Goal: Task Accomplishment & Management: Manage account settings

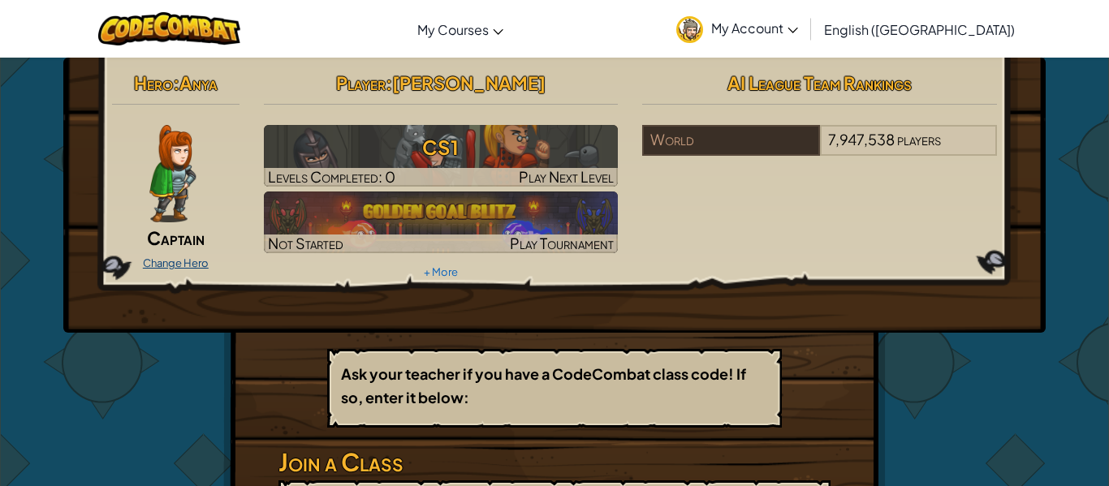
click at [165, 259] on link "Change Hero" at bounding box center [176, 263] width 66 height 13
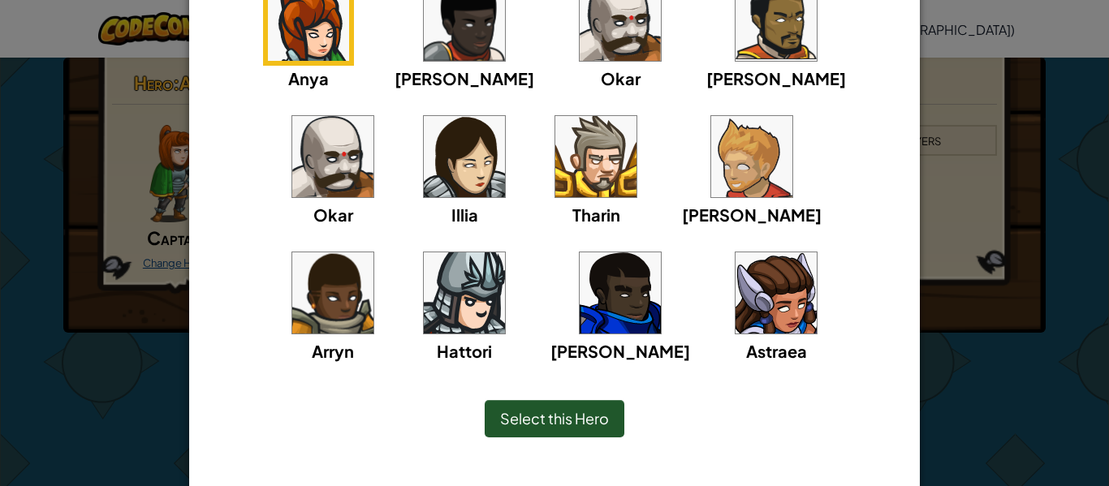
scroll to position [188, 0]
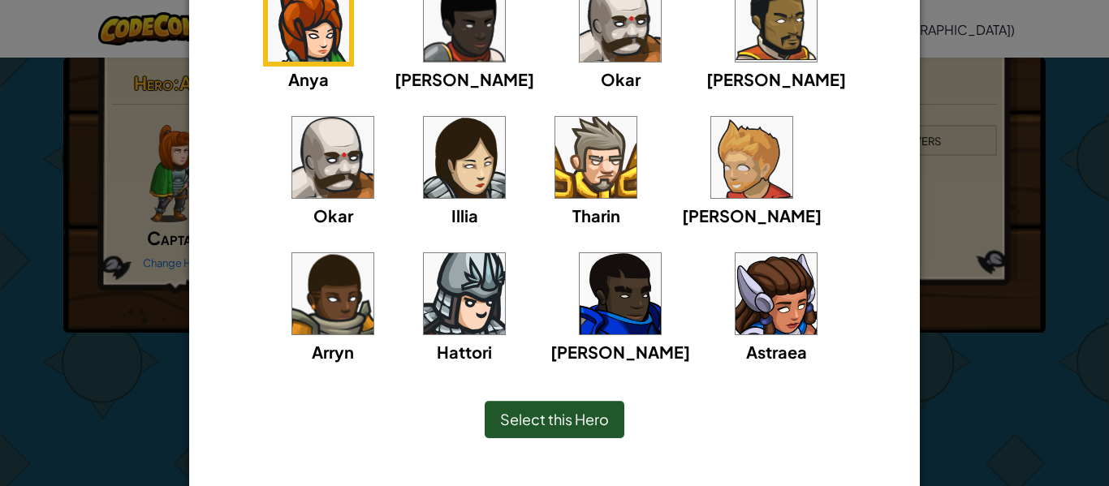
click at [505, 253] on img at bounding box center [464, 293] width 81 height 81
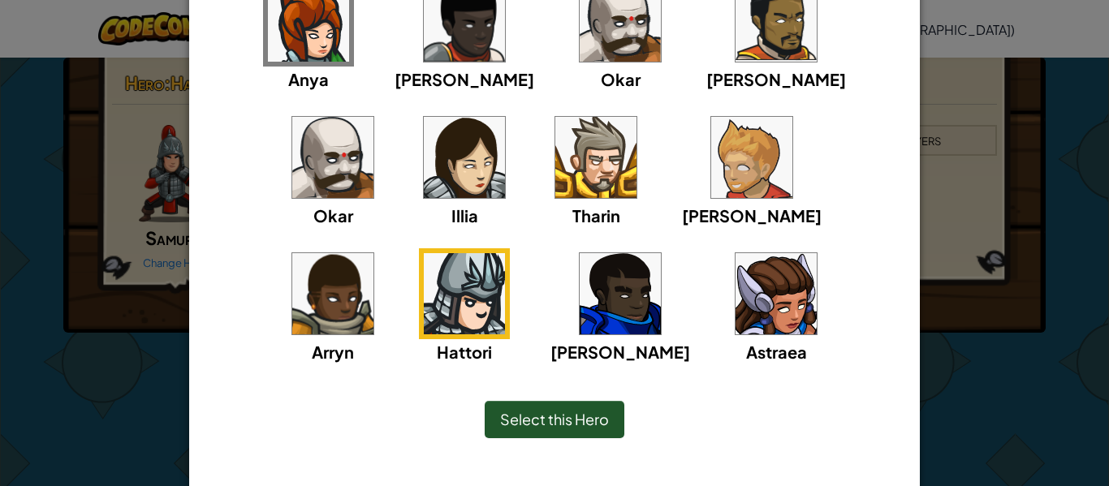
click at [577, 419] on span "Select this Hero" at bounding box center [554, 419] width 109 height 19
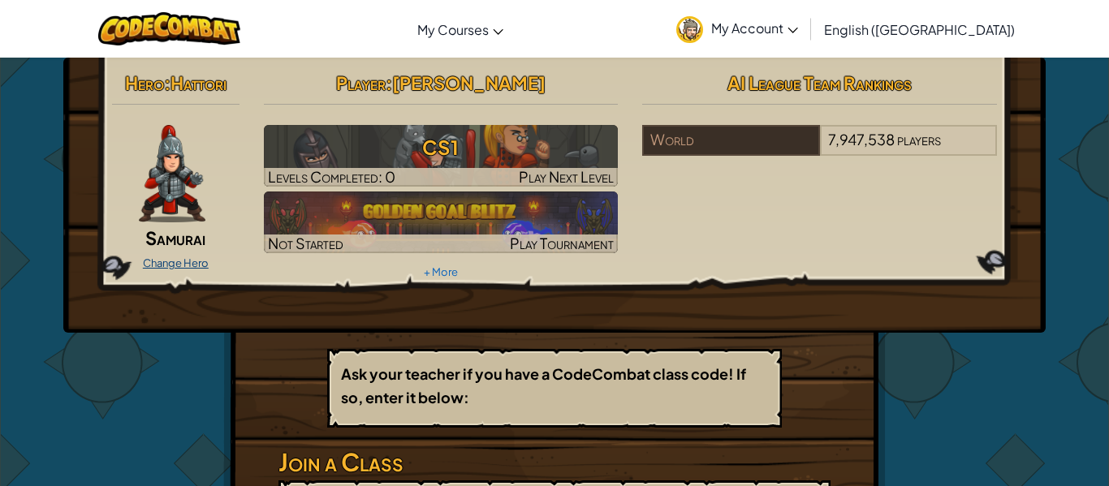
click at [155, 257] on link "Change Hero" at bounding box center [176, 263] width 66 height 13
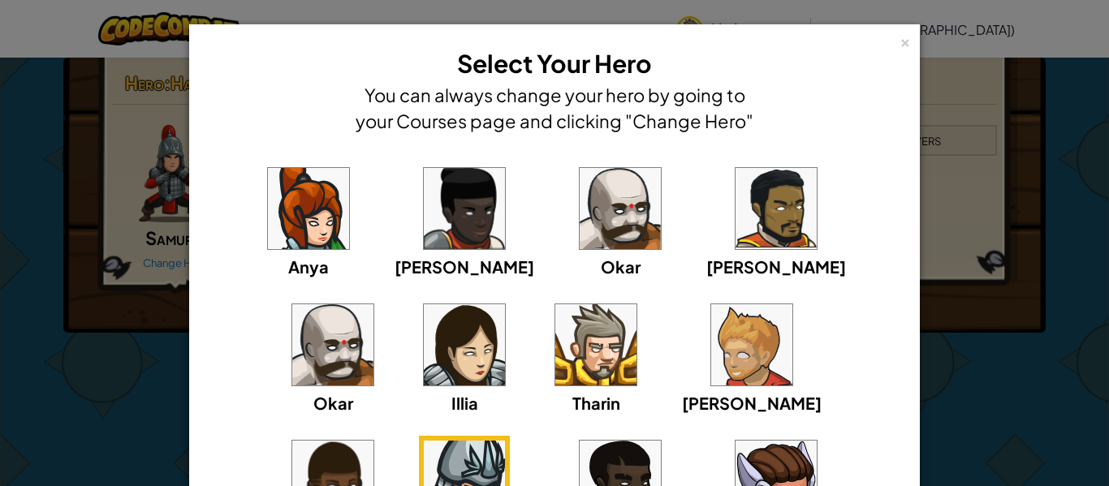
click at [580, 215] on img at bounding box center [620, 208] width 81 height 81
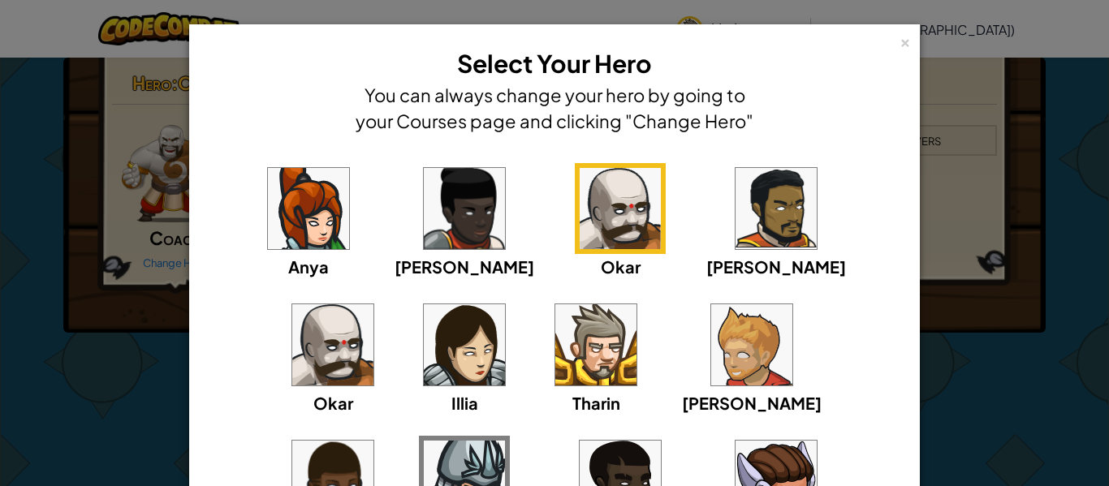
click at [373, 304] on img at bounding box center [332, 344] width 81 height 81
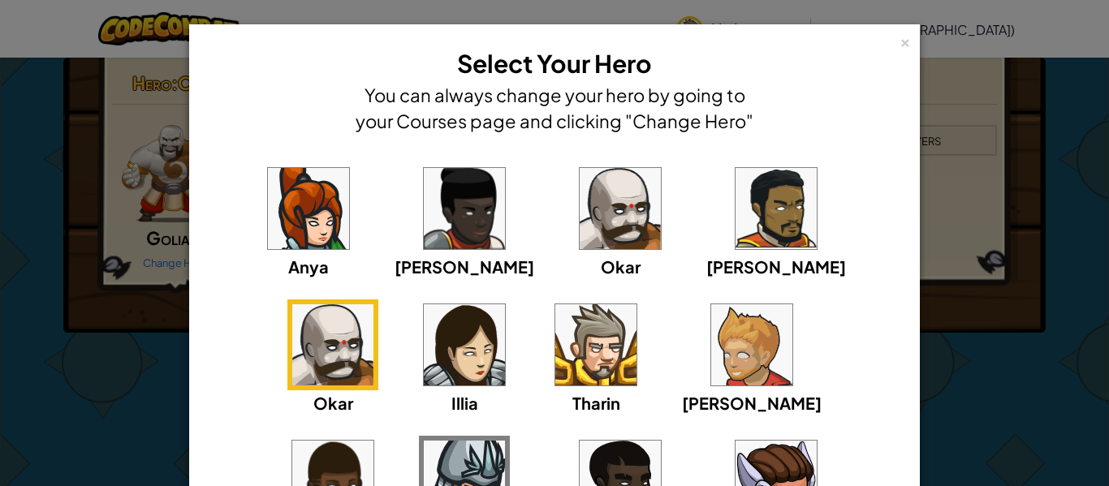
click at [580, 239] on img at bounding box center [620, 208] width 81 height 81
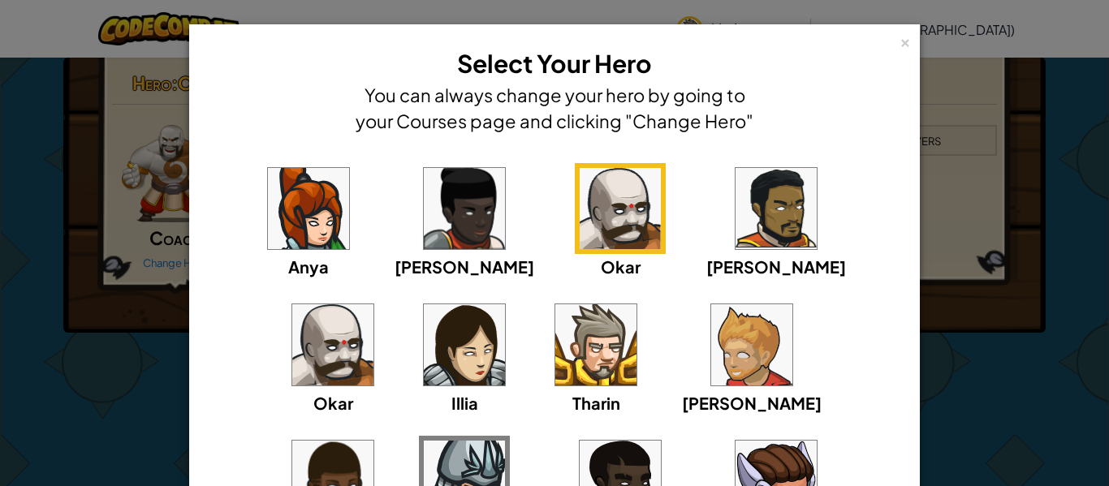
click at [374, 194] on div "[PERSON_NAME] [PERSON_NAME] [PERSON_NAME] Arryn [PERSON_NAME]" at bounding box center [554, 367] width 680 height 409
click at [424, 375] on img at bounding box center [464, 344] width 81 height 81
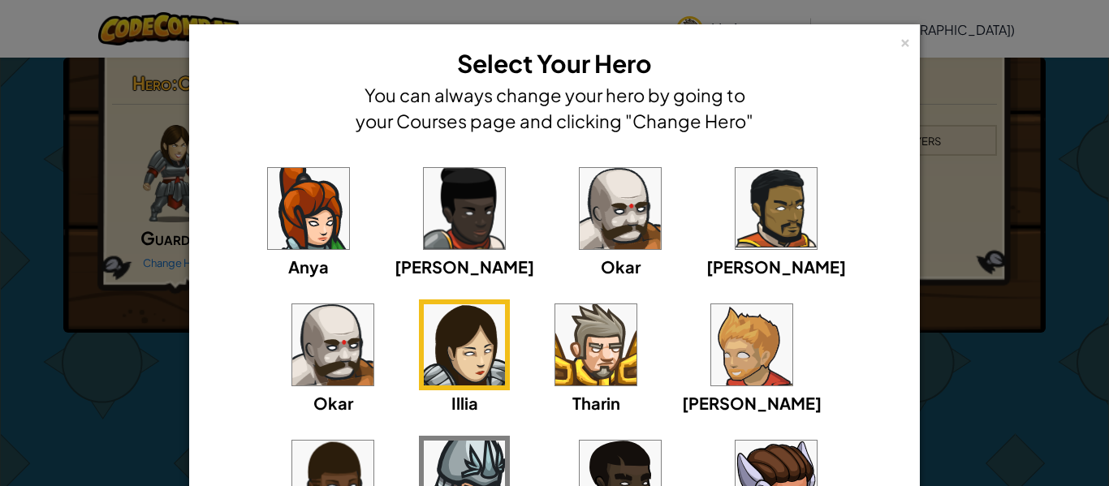
click at [555, 350] on img at bounding box center [595, 344] width 81 height 81
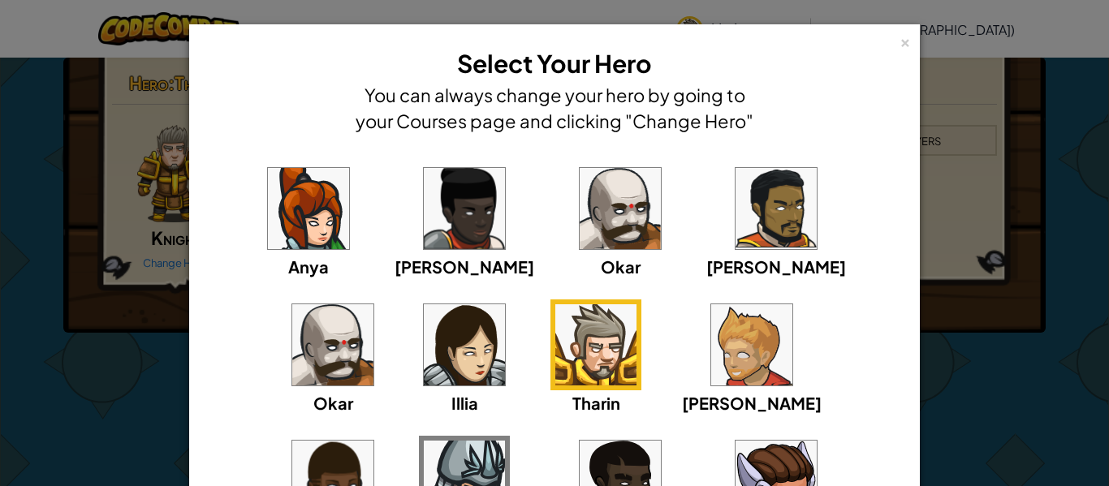
click at [711, 373] on img at bounding box center [751, 344] width 81 height 81
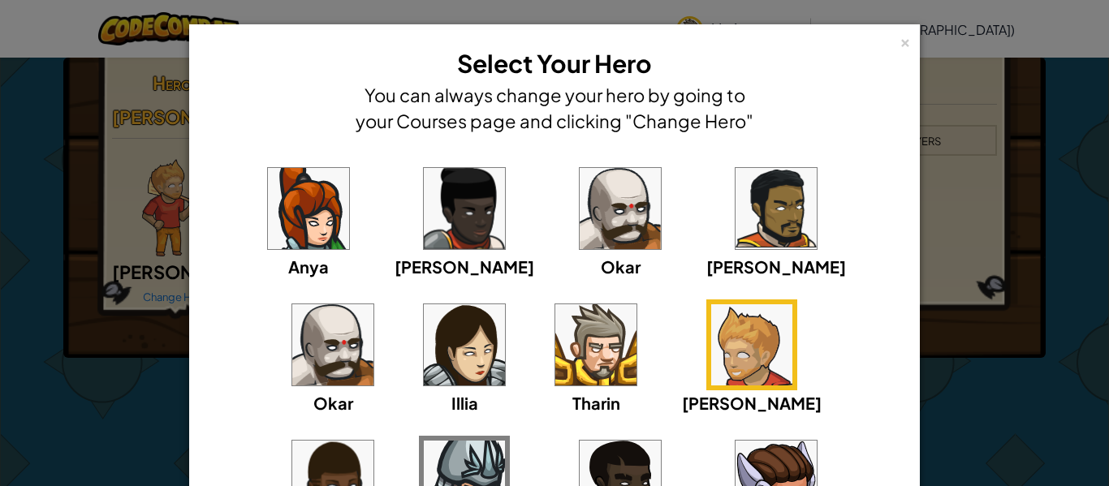
click at [555, 349] on img at bounding box center [595, 344] width 81 height 81
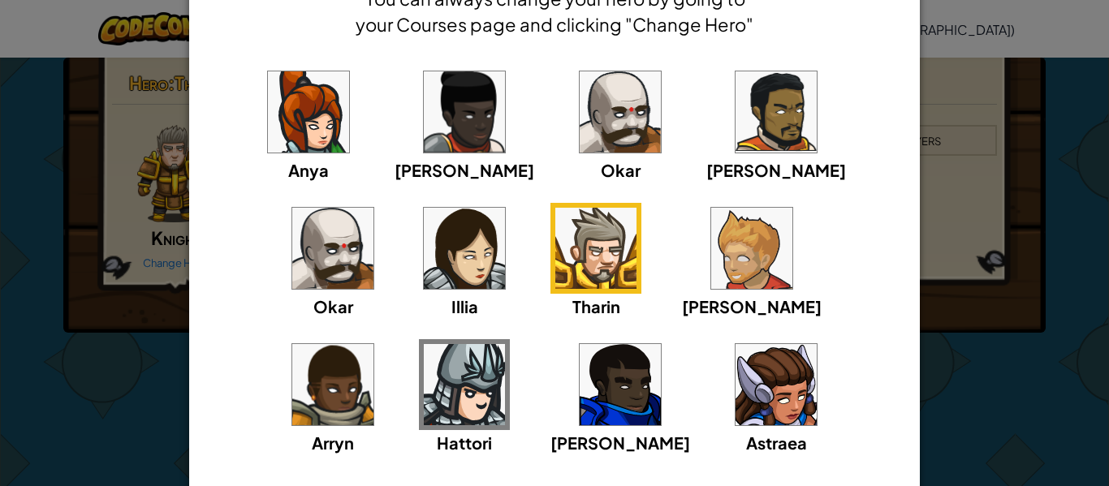
scroll to position [213, 0]
